Goal: Check status

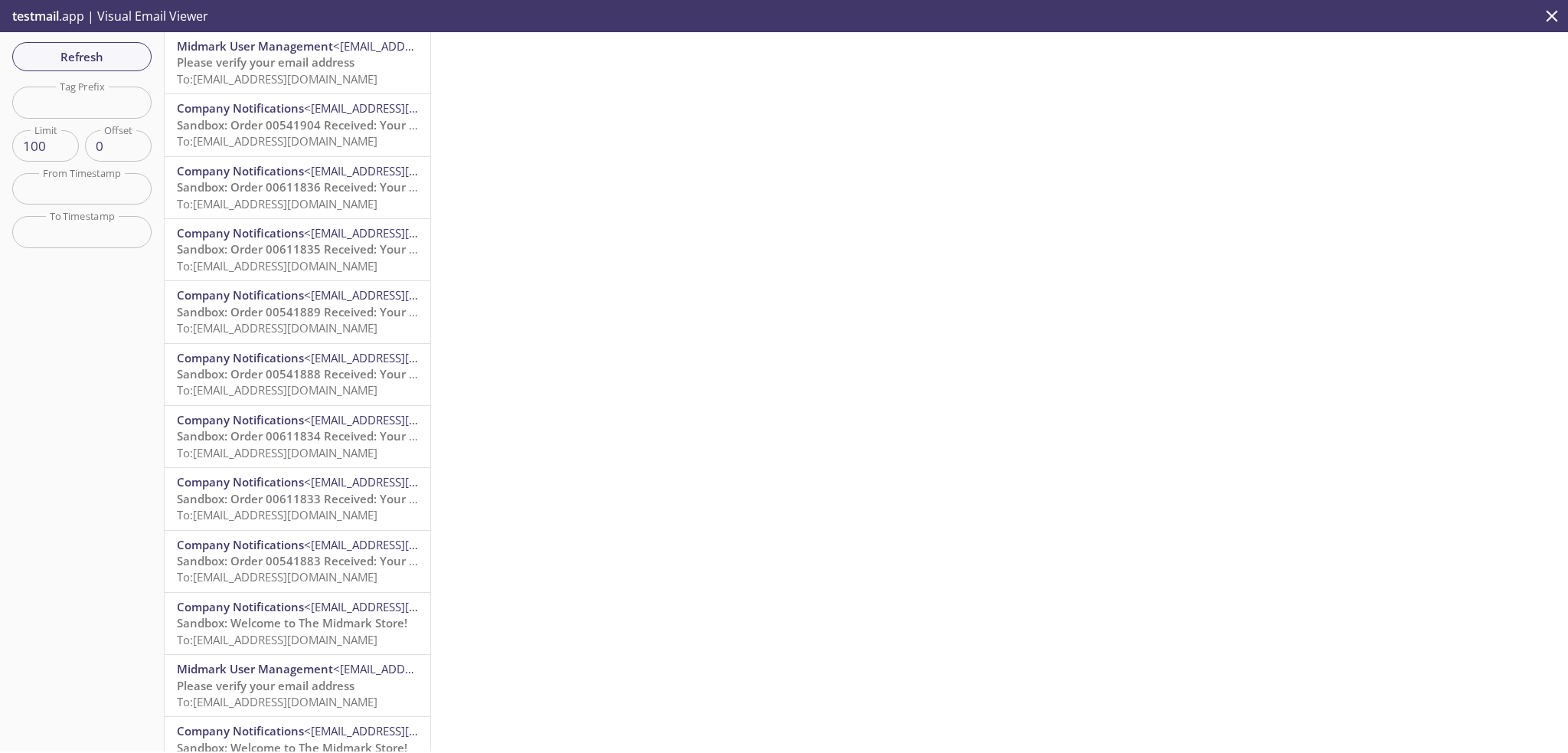
click at [323, 72] on span "To: [EMAIL_ADDRESS][DOMAIN_NAME]" at bounding box center [276, 79] width 200 height 15
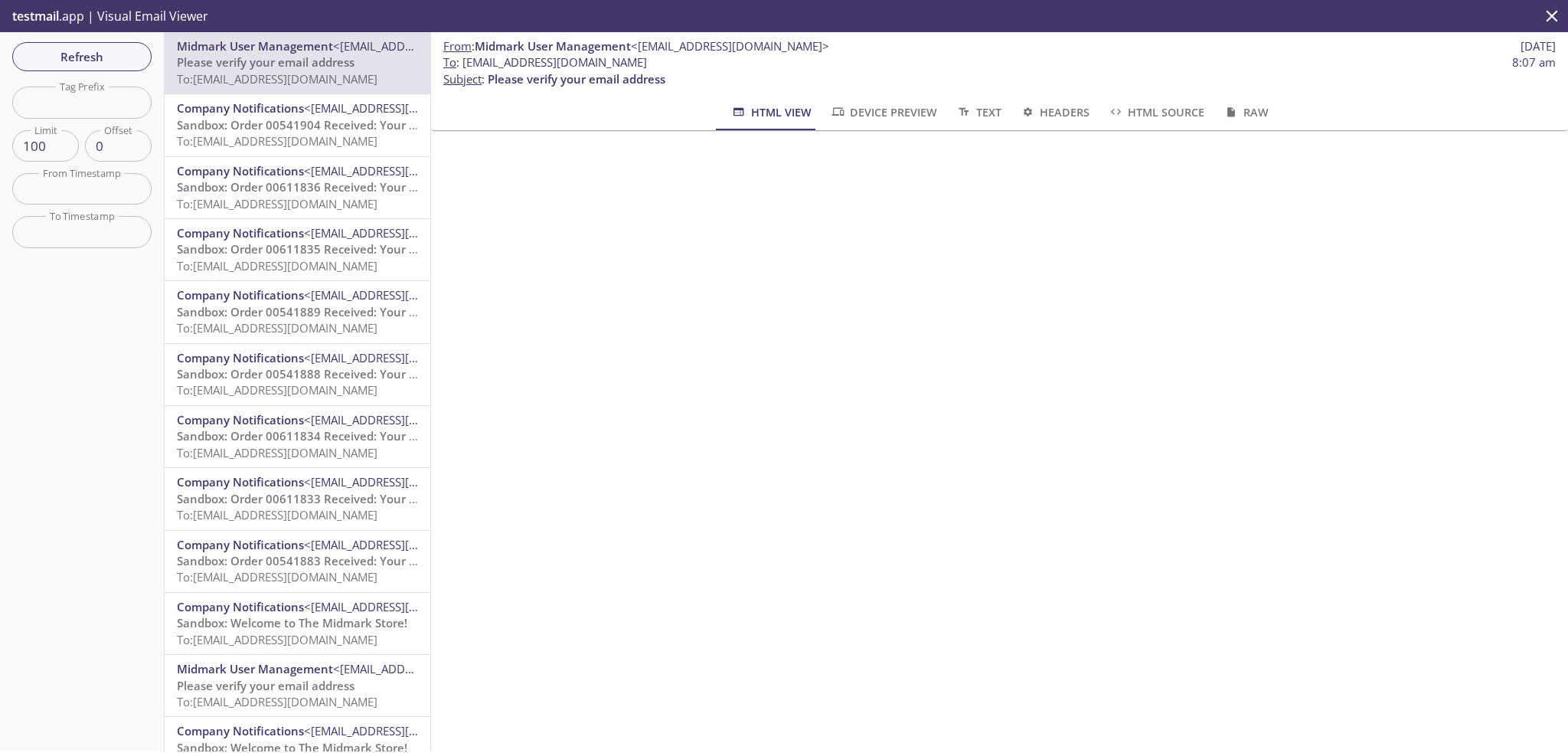
click at [120, 52] on span "Refresh" at bounding box center [82, 57] width 115 height 20
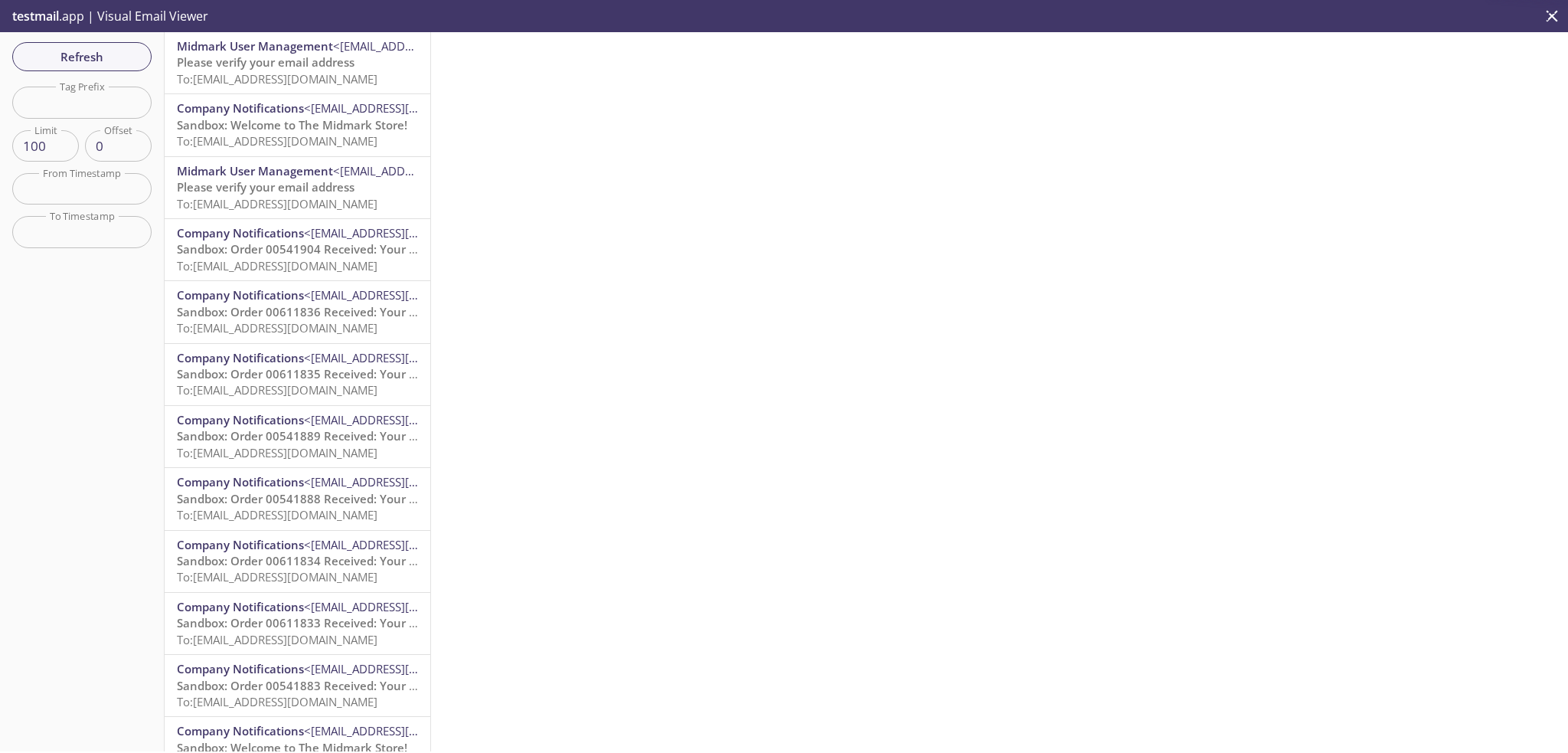
click at [344, 63] on span "Please verify your email address" at bounding box center [265, 62] width 178 height 15
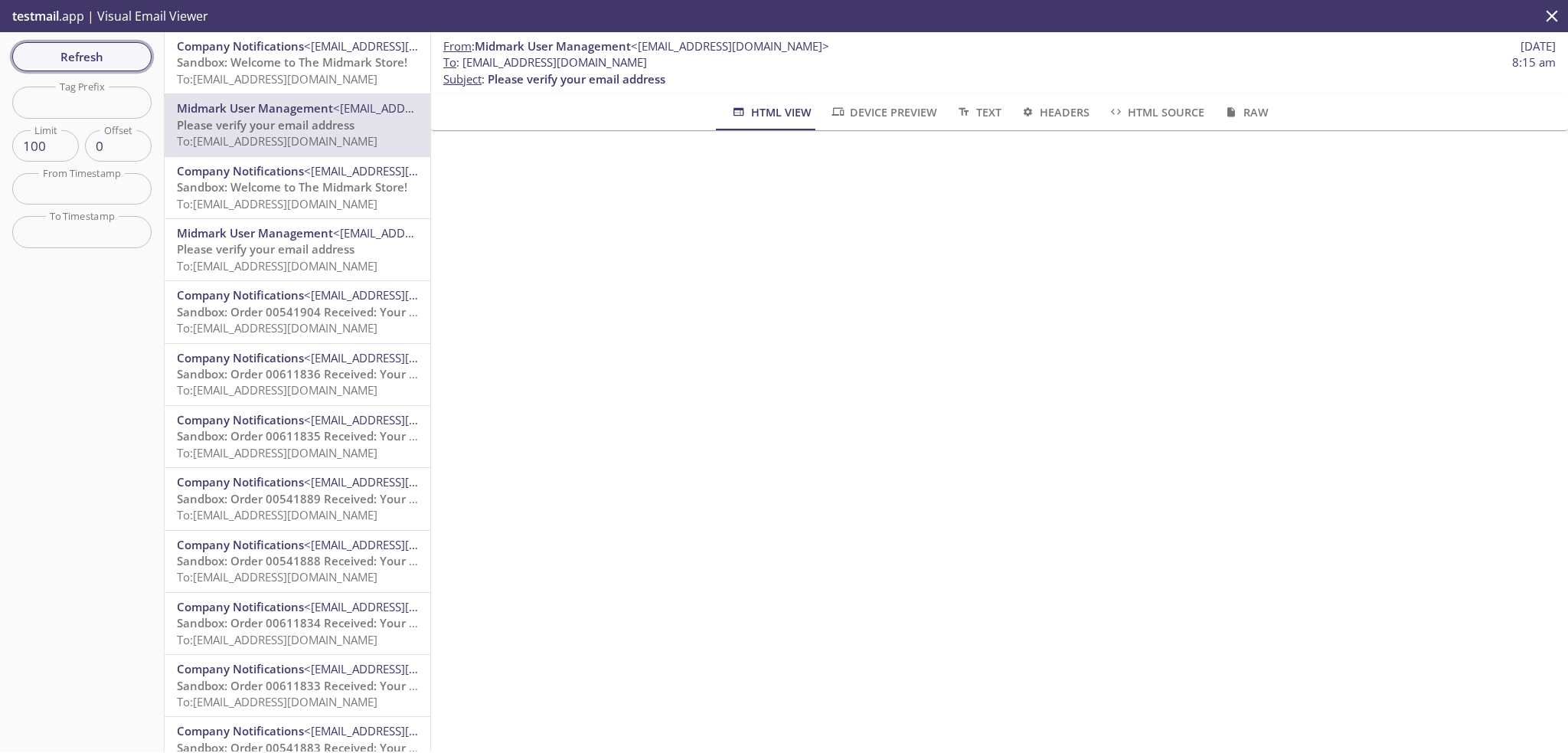
click at [83, 52] on span "Refresh" at bounding box center [82, 57] width 115 height 20
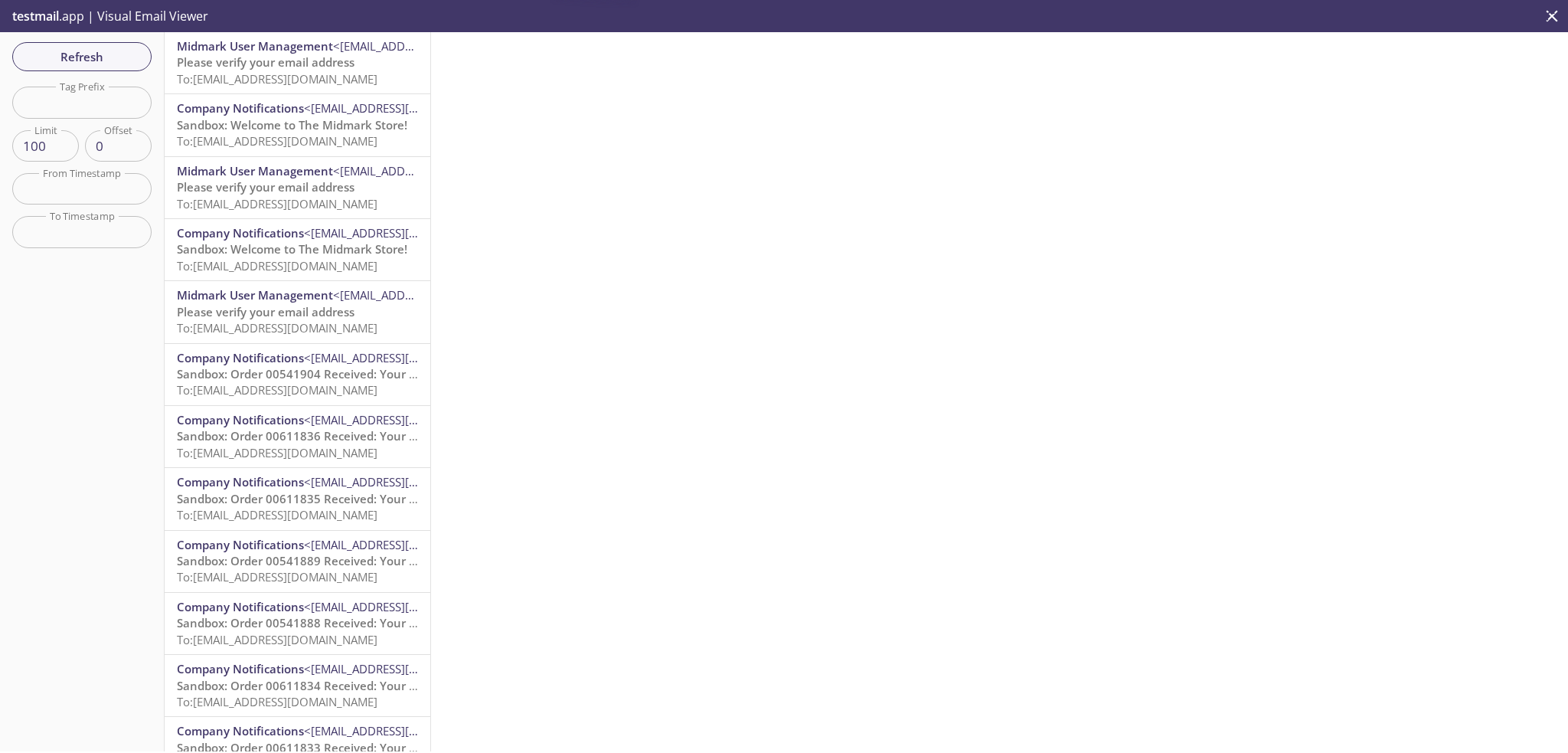
click at [329, 63] on span "Please verify your email address" at bounding box center [265, 62] width 178 height 15
